Goal: Task Accomplishment & Management: Use online tool/utility

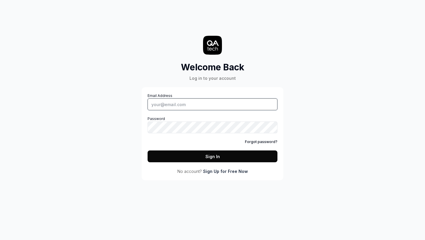
click at [219, 102] on input "Email Address" at bounding box center [213, 104] width 130 height 12
type input "[EMAIL_ADDRESS][DOMAIN_NAME]"
click at [200, 157] on button "Sign In" at bounding box center [213, 156] width 130 height 12
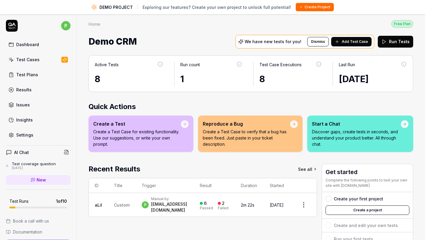
click at [29, 58] on div "Test Cases" at bounding box center [27, 59] width 23 height 6
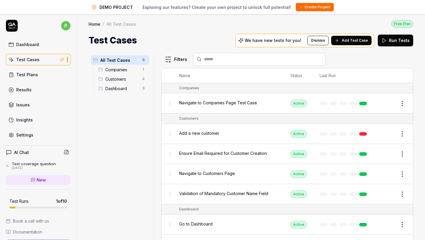
click at [110, 73] on div "Companies 1" at bounding box center [122, 69] width 53 height 9
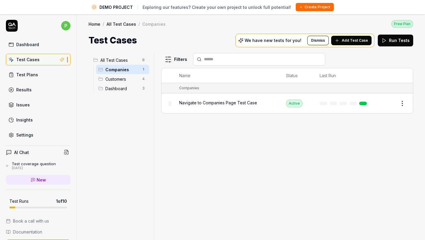
click at [113, 78] on span "Customers" at bounding box center [121, 79] width 33 height 6
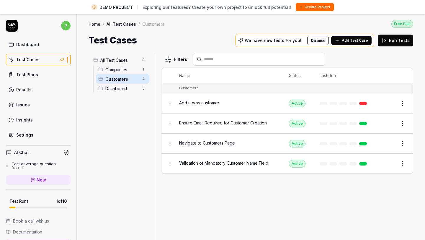
click at [207, 103] on span "Add a new customer" at bounding box center [199, 103] width 40 height 6
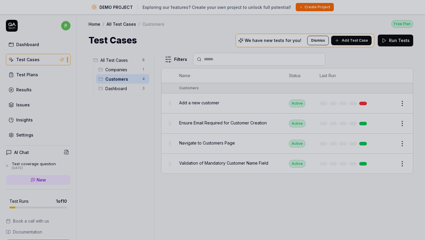
click at [206, 103] on div at bounding box center [212, 120] width 425 height 240
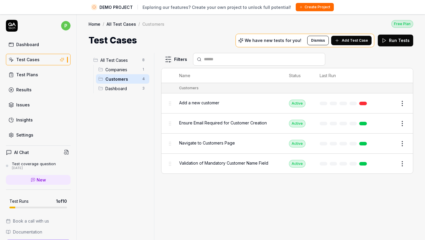
click at [206, 103] on span "Add a new customer" at bounding box center [199, 103] width 40 height 6
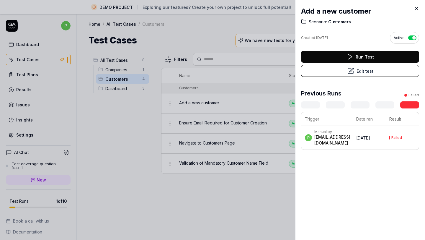
click at [363, 70] on button "Edit test" at bounding box center [360, 71] width 118 height 12
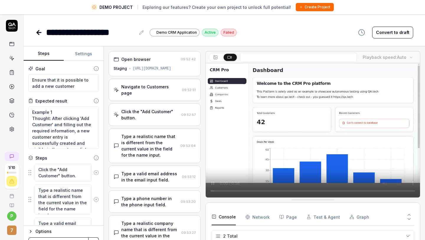
type textarea "*"
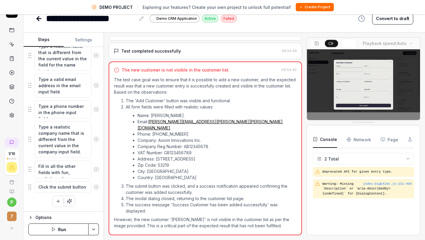
scroll to position [171, 0]
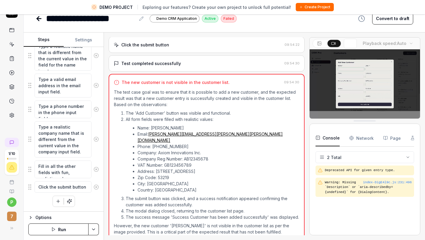
click at [307, 76] on div at bounding box center [307, 136] width 5 height 198
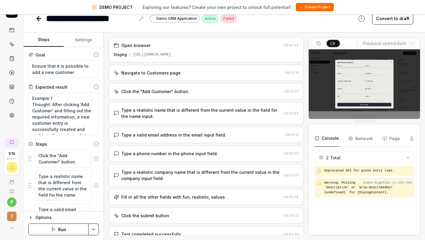
scroll to position [13, 0]
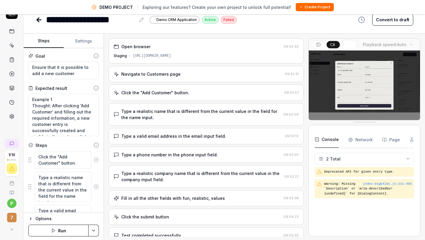
click at [42, 21] on icon at bounding box center [38, 19] width 7 height 7
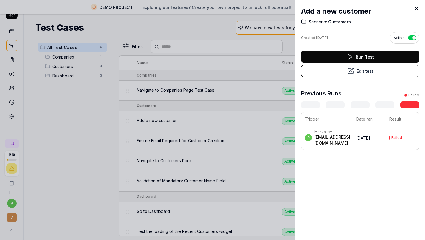
click at [417, 6] on icon at bounding box center [416, 8] width 5 height 5
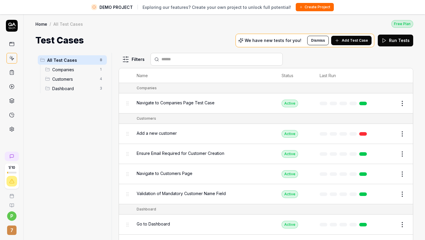
click at [71, 75] on div "Customers 4" at bounding box center [75, 78] width 64 height 9
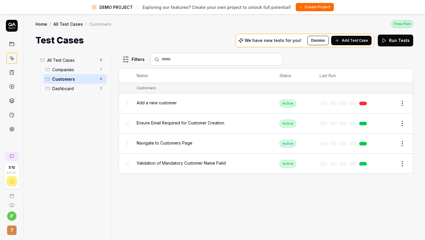
click at [9, 76] on link at bounding box center [12, 72] width 11 height 11
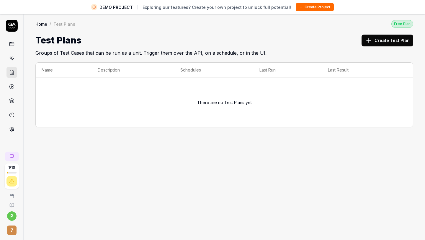
click at [381, 40] on button "Create Test Plan" at bounding box center [388, 41] width 52 height 12
click at [13, 85] on icon at bounding box center [11, 86] width 5 height 5
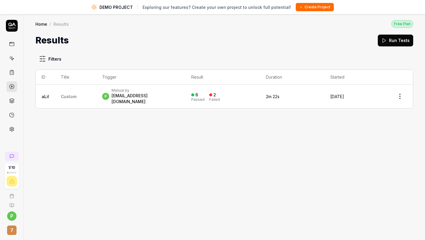
click at [12, 103] on icon at bounding box center [11, 100] width 5 height 5
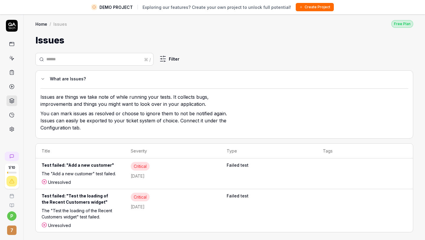
click at [10, 118] on link at bounding box center [12, 115] width 11 height 11
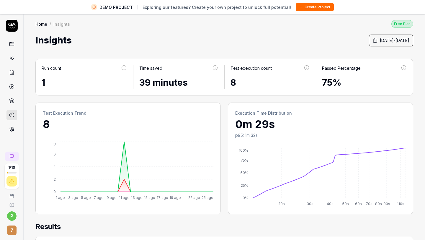
click at [12, 132] on link at bounding box center [12, 129] width 11 height 11
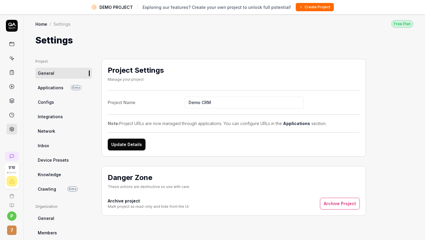
scroll to position [14, 0]
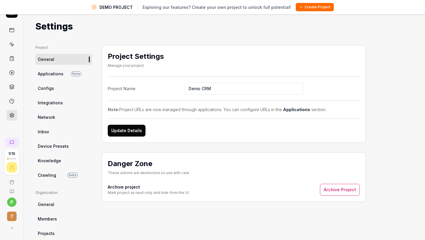
click at [12, 183] on icon at bounding box center [11, 182] width 5 height 5
